Goal: Check status: Check status

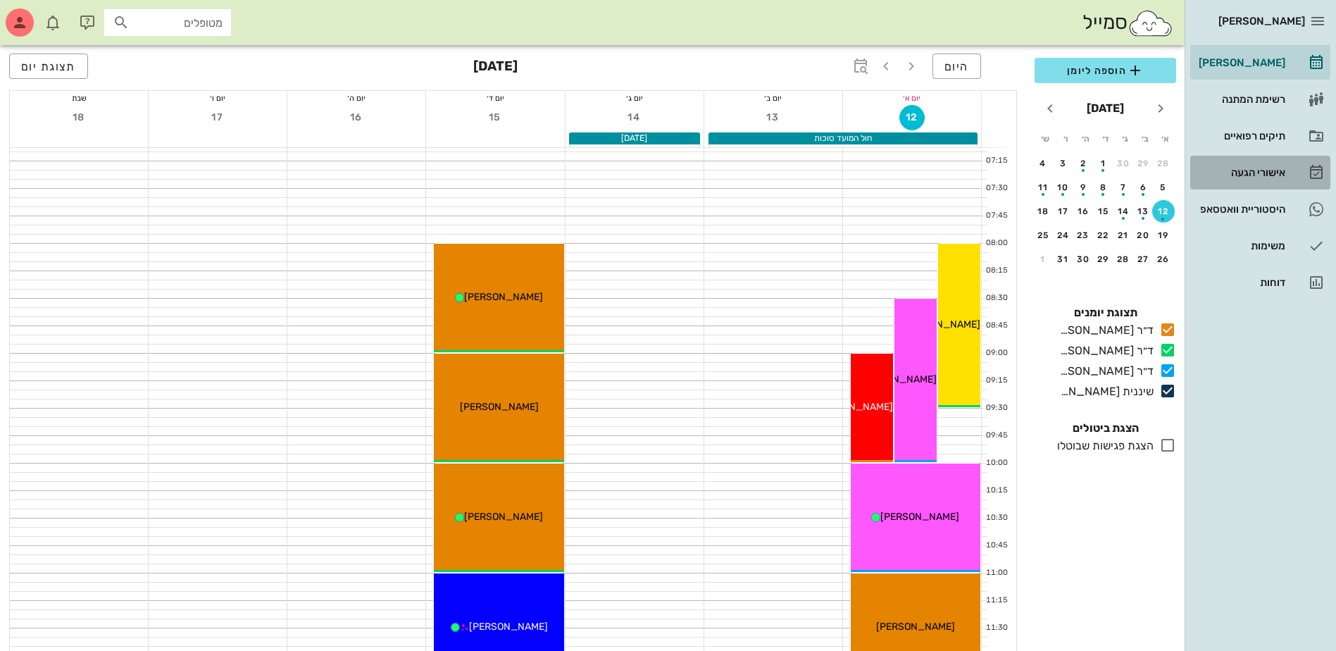
click at [1242, 168] on div "אישורי הגעה" at bounding box center [1240, 172] width 89 height 11
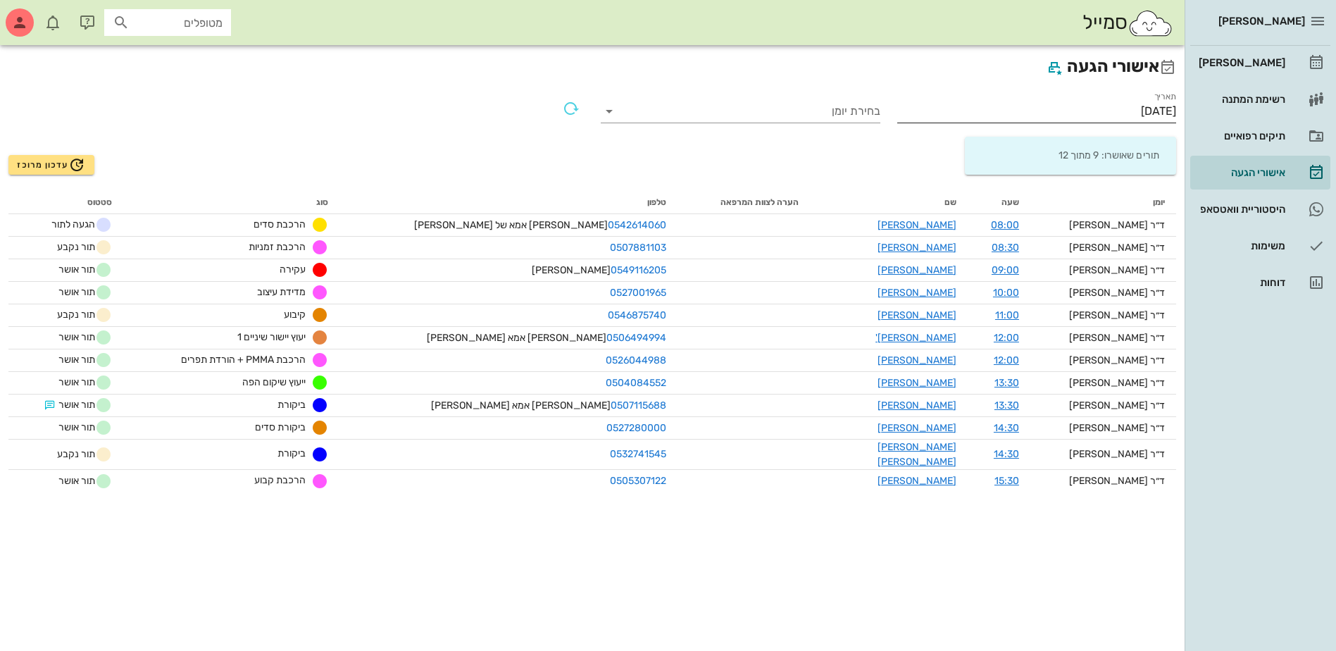
click at [1135, 111] on input "[DATE]" at bounding box center [1037, 111] width 280 height 23
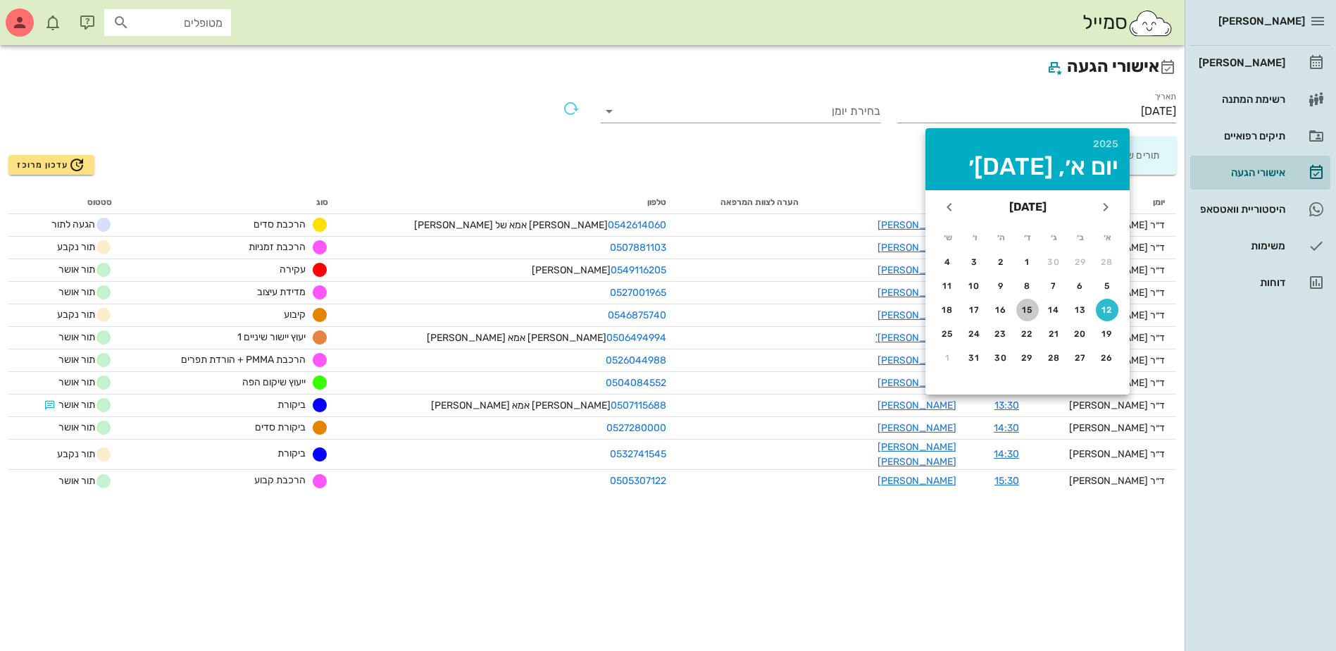
click at [1028, 306] on div "15" at bounding box center [1027, 310] width 23 height 10
type input "[DATE]"
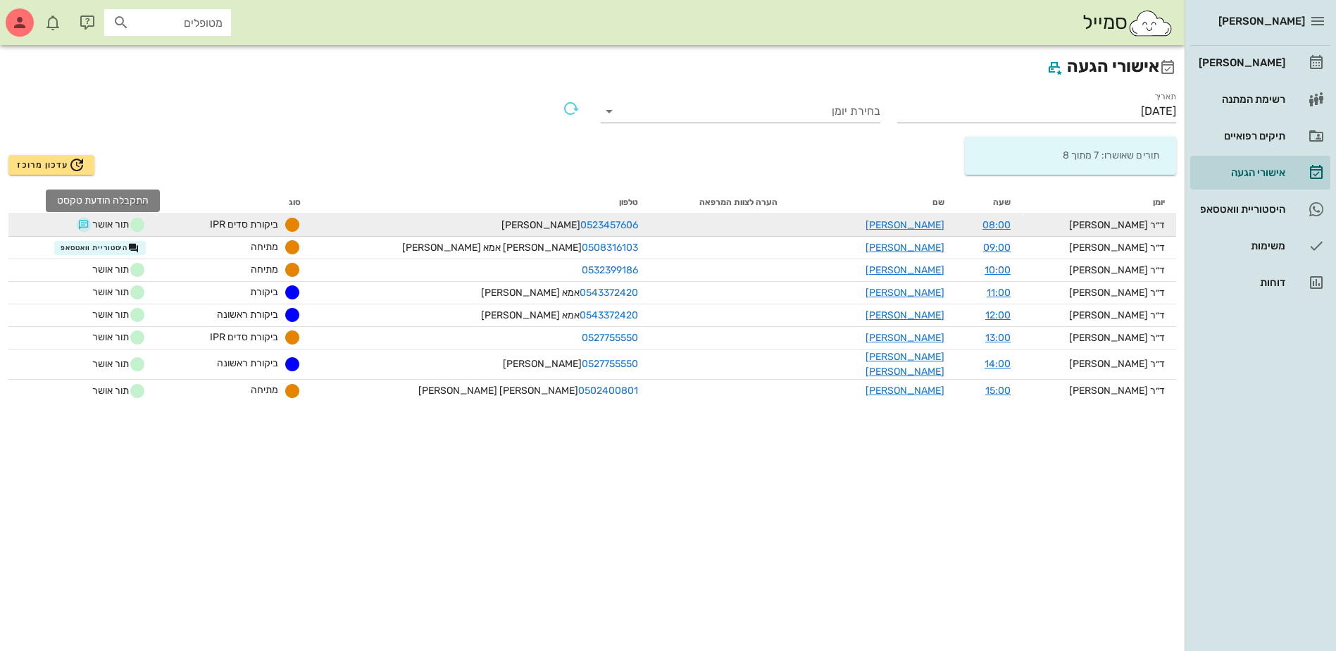
click at [89, 225] on button "button" at bounding box center [83, 224] width 11 height 11
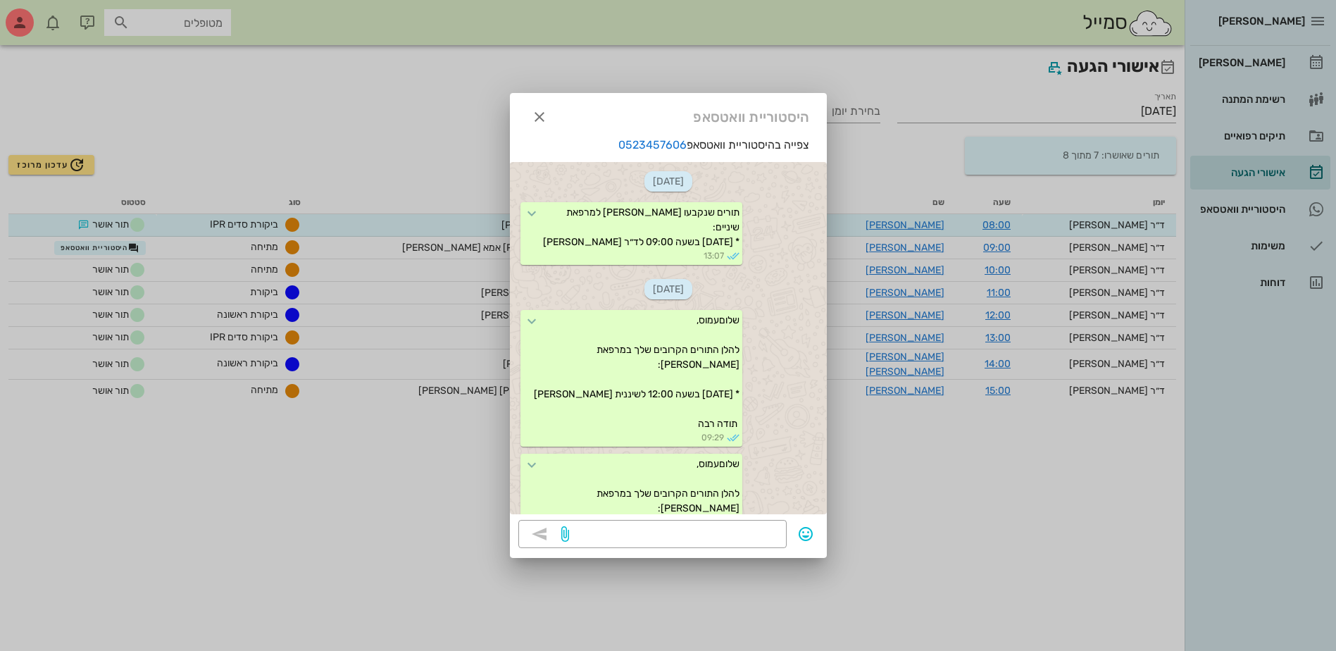
scroll to position [887, 0]
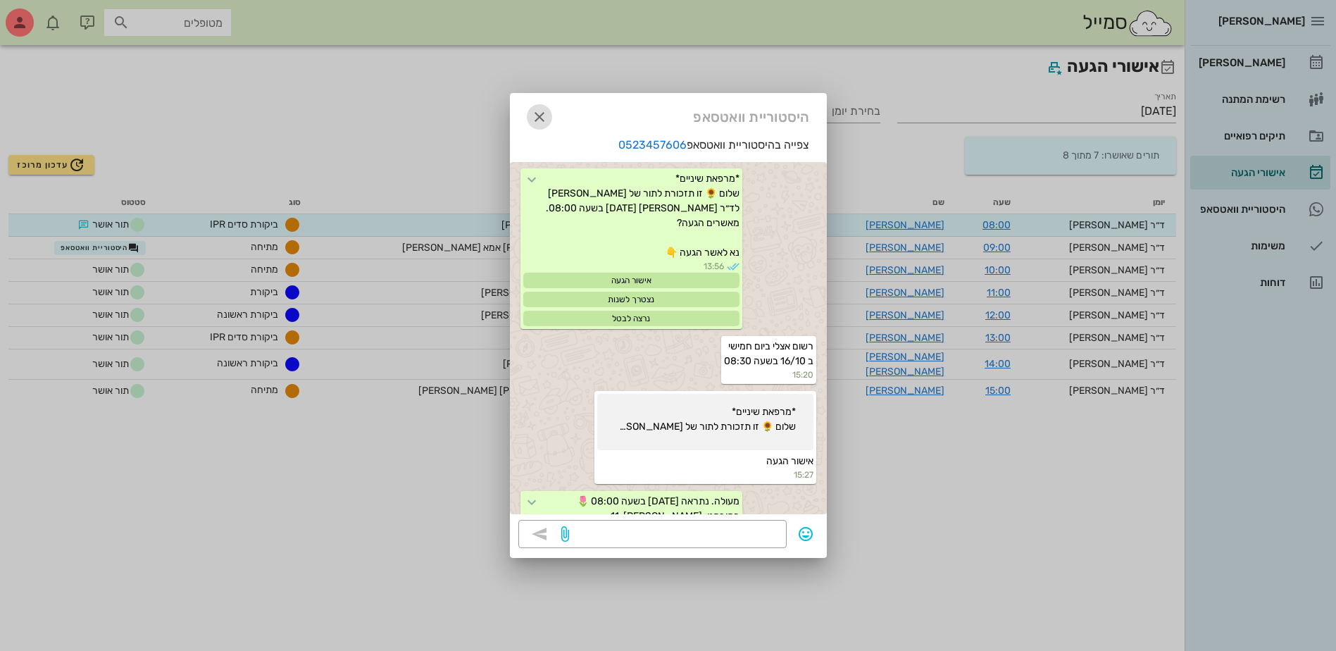
click at [537, 112] on icon "button" at bounding box center [539, 116] width 17 height 17
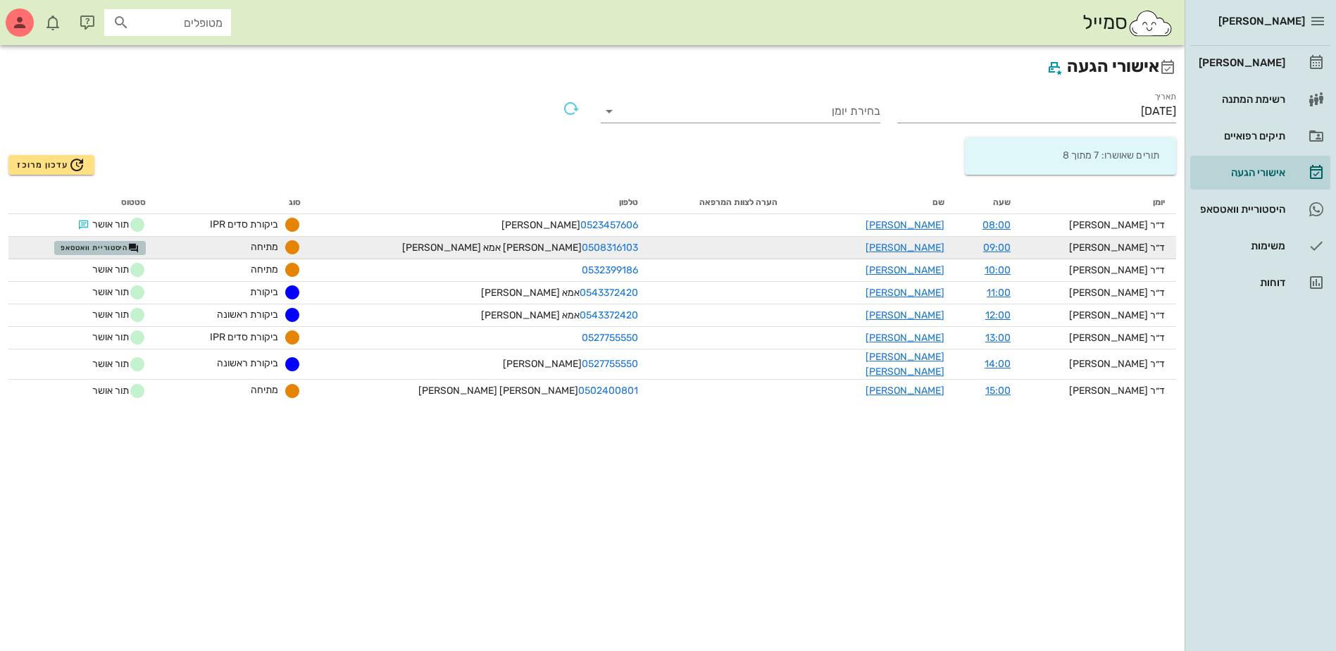
click at [116, 248] on span "היסטוריית וואטסאפ" at bounding box center [100, 247] width 79 height 11
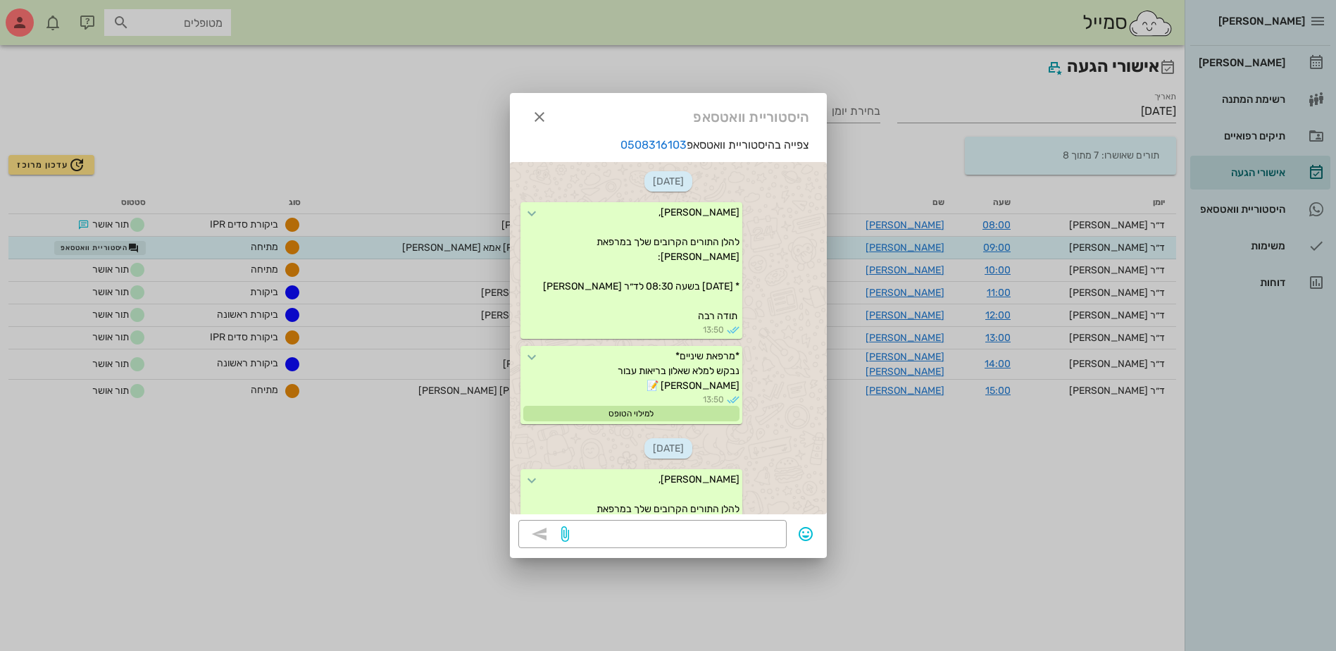
scroll to position [889, 0]
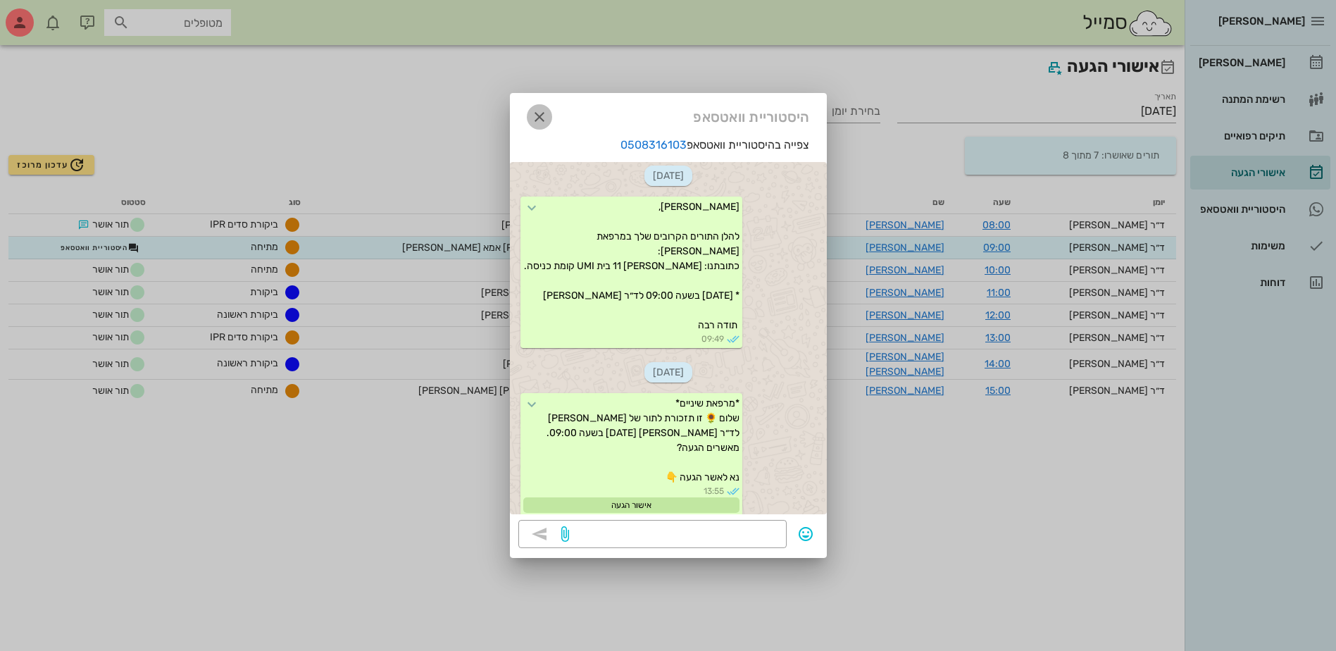
click at [537, 117] on icon "button" at bounding box center [539, 116] width 17 height 17
